Goal: Transaction & Acquisition: Purchase product/service

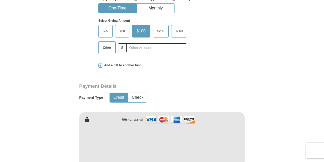
scroll to position [179, 0]
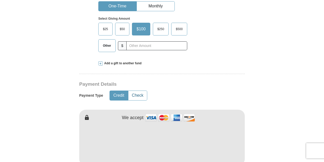
click at [137, 94] on button "Check" at bounding box center [137, 95] width 19 height 9
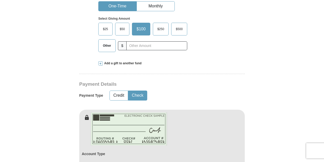
click at [106, 44] on span "Other" at bounding box center [106, 46] width 13 height 8
click at [0, 0] on input "Other" at bounding box center [0, 0] width 0 height 0
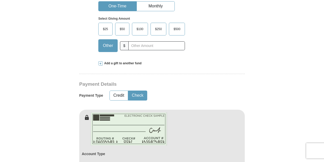
click at [106, 28] on span "$25" at bounding box center [105, 29] width 10 height 8
click at [0, 0] on input "$25" at bounding box center [0, 0] width 0 height 0
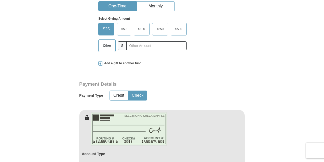
click at [107, 45] on span "Other" at bounding box center [106, 46] width 13 height 8
click at [0, 0] on input "Other" at bounding box center [0, 0] width 0 height 0
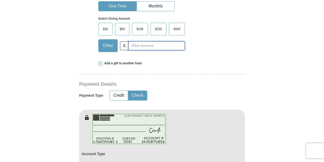
click at [158, 46] on input "text" at bounding box center [156, 45] width 57 height 9
click at [100, 63] on span at bounding box center [100, 63] width 4 height 4
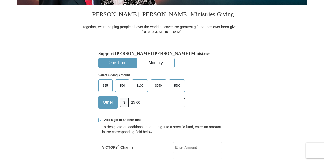
scroll to position [124, 0]
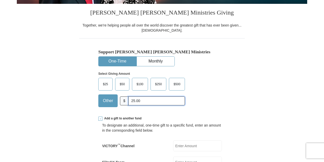
click at [145, 101] on input "25.00" at bounding box center [156, 100] width 57 height 9
type input "2"
